Goal: Transaction & Acquisition: Purchase product/service

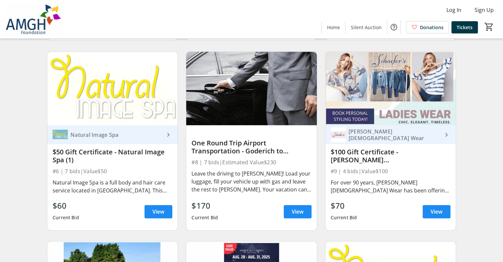
scroll to position [629, 0]
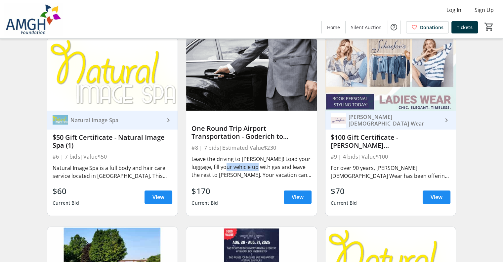
drag, startPoint x: 237, startPoint y: 170, endPoint x: 267, endPoint y: 169, distance: 29.8
click at [267, 169] on div "Leave the driving to [PERSON_NAME]! Load your luggage, fill your vehicle up wit…" at bounding box center [252, 167] width 120 height 24
click at [276, 166] on div "Leave the driving to [PERSON_NAME]! Load your luggage, fill your vehicle up wit…" at bounding box center [252, 167] width 120 height 24
click at [296, 201] on span "View" at bounding box center [298, 197] width 12 height 8
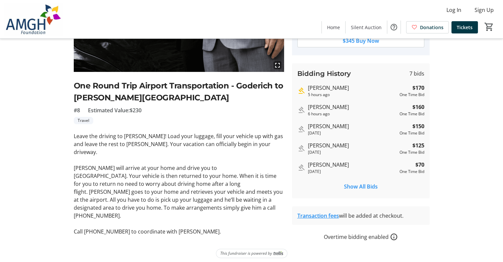
scroll to position [112, 0]
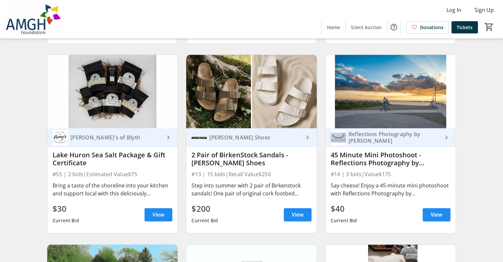
scroll to position [992, 0]
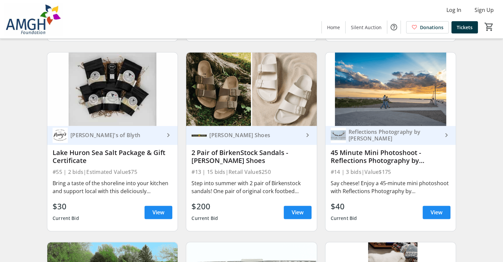
click at [253, 205] on div "$200 Current Bid View" at bounding box center [252, 212] width 120 height 24
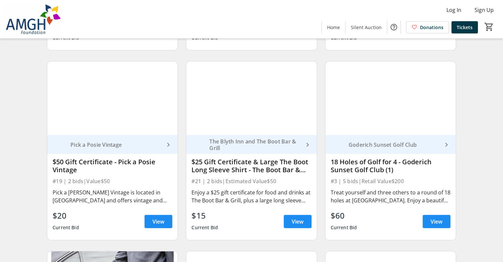
scroll to position [0, 0]
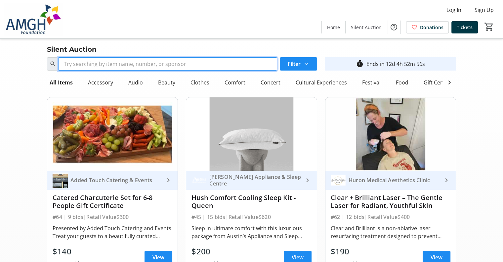
click at [216, 65] on input "Search" at bounding box center [168, 63] width 219 height 13
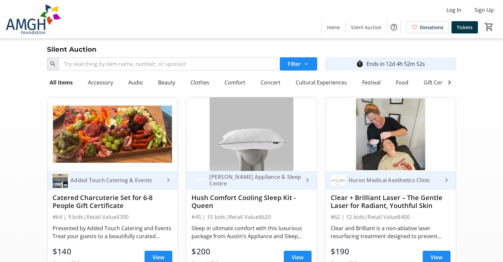
click at [381, 230] on div "Clear and Brilliant is a non-ablative laser resurfacing treatment designed to p…" at bounding box center [391, 232] width 120 height 16
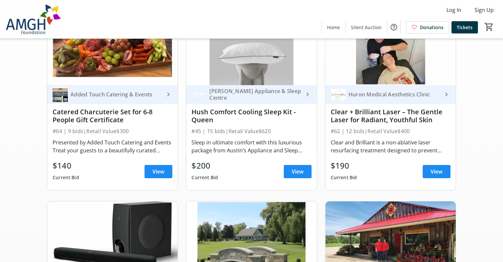
scroll to position [99, 0]
